Goal: Task Accomplishment & Management: Use online tool/utility

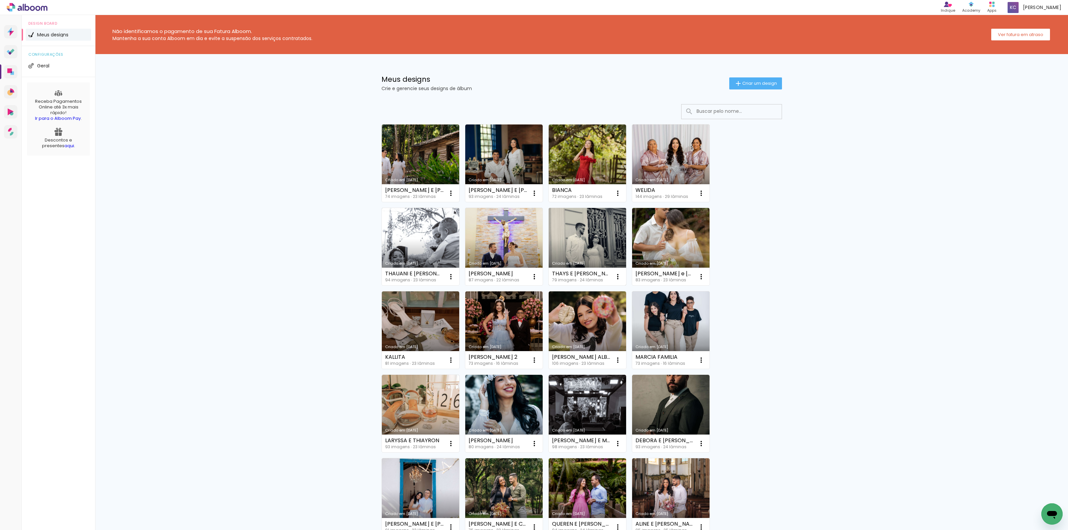
click at [589, 250] on link "Criado em [DATE]" at bounding box center [586, 246] width 77 height 77
